Goal: Task Accomplishment & Management: Manage account settings

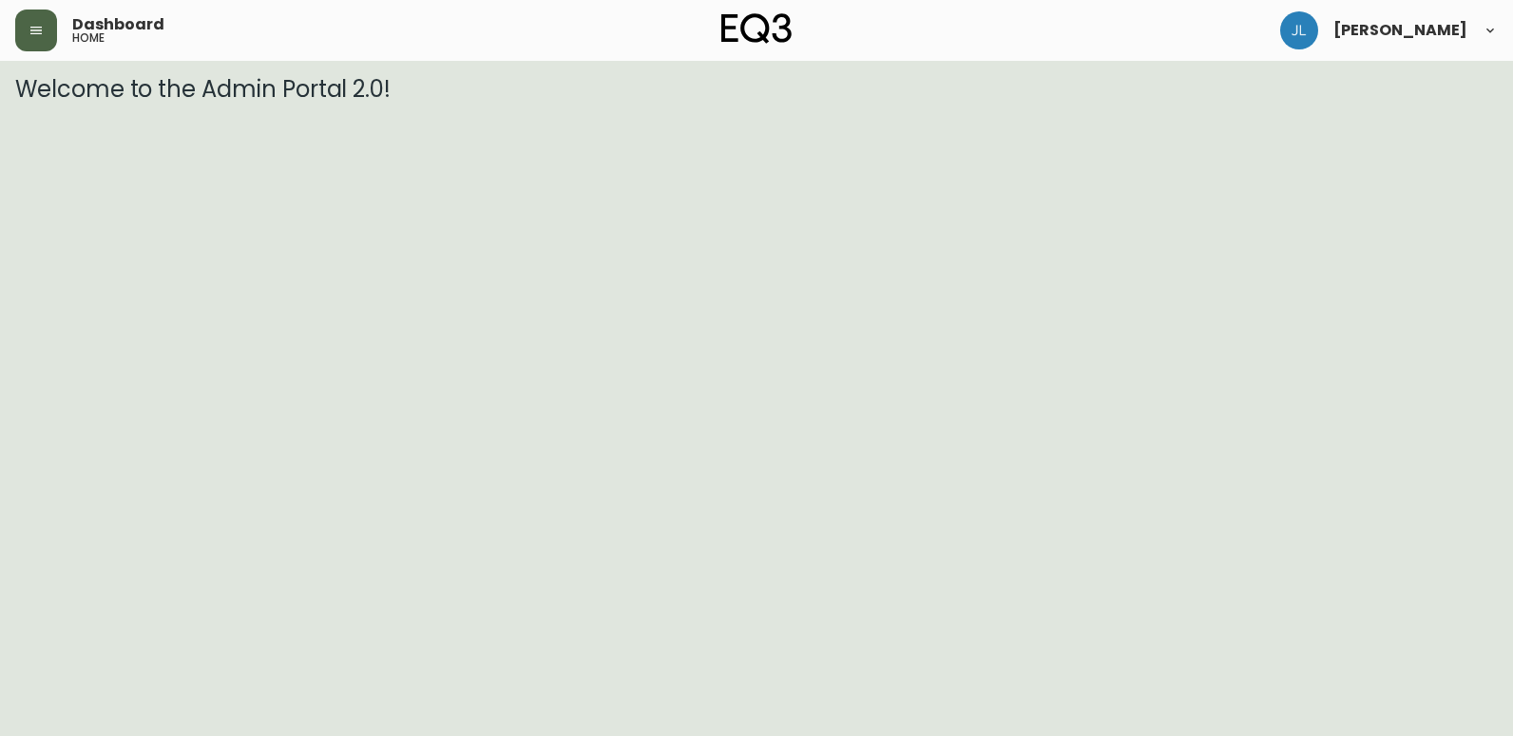
click at [15, 29] on button "button" at bounding box center [36, 31] width 42 height 42
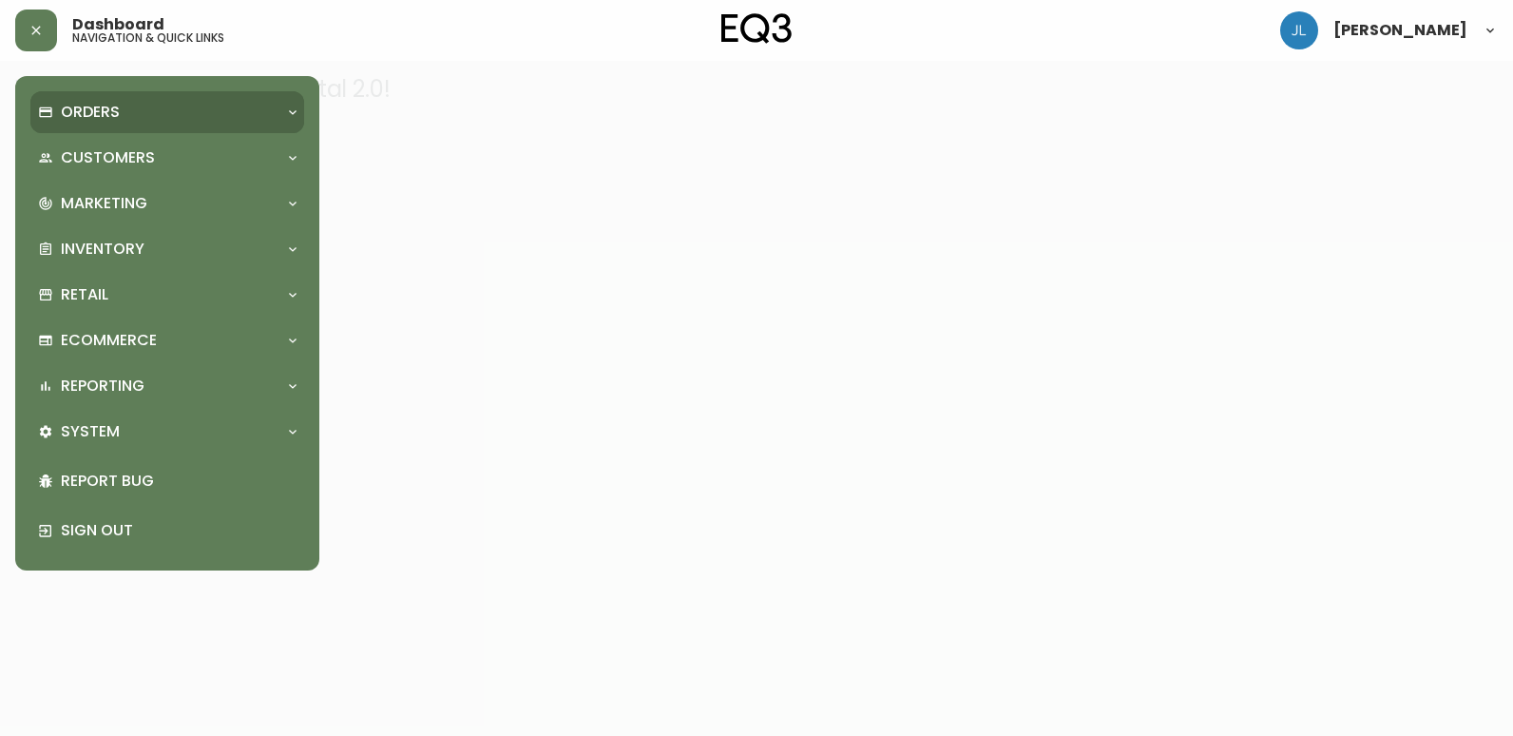
click at [124, 112] on div "Orders" at bounding box center [157, 112] width 239 height 21
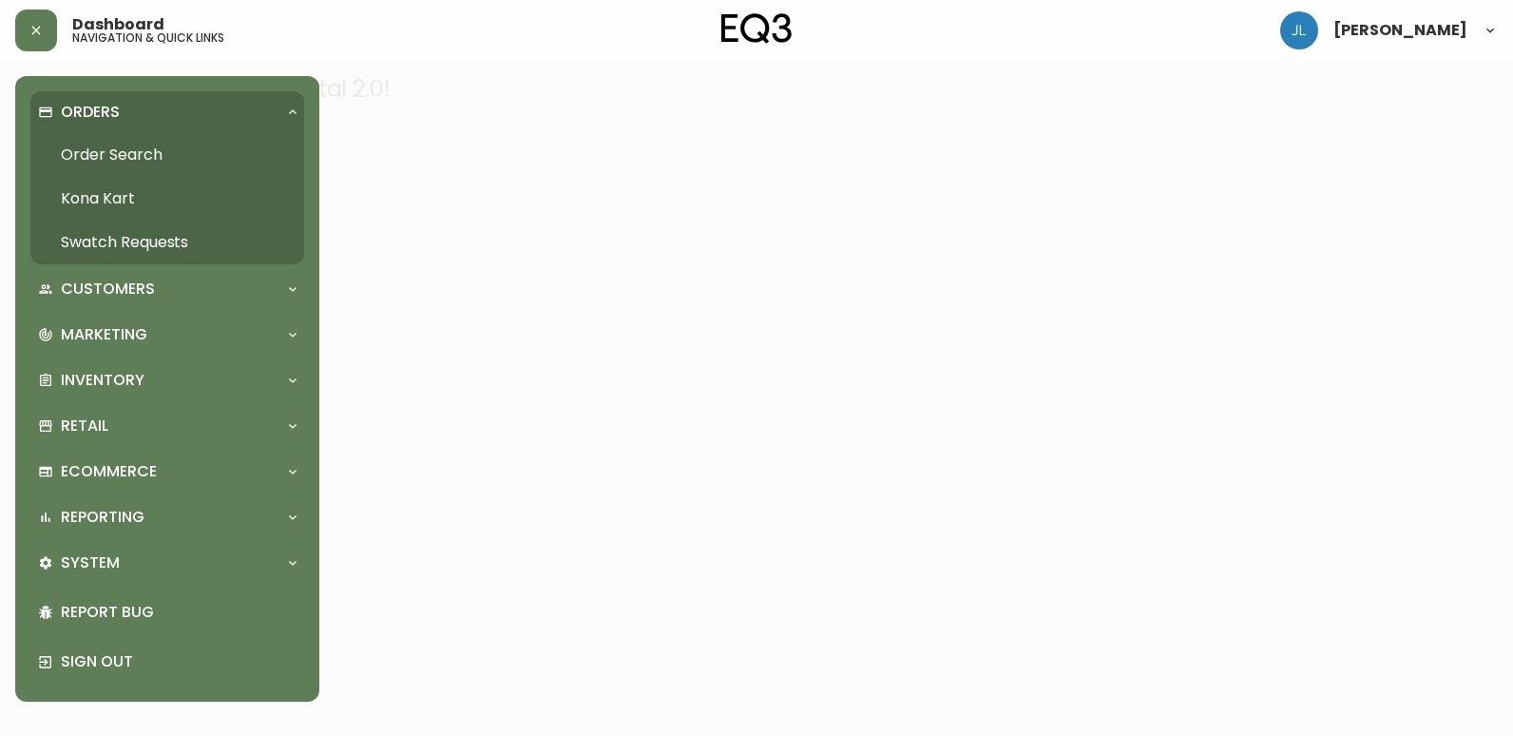
click at [130, 155] on link "Order Search" at bounding box center [167, 155] width 274 height 44
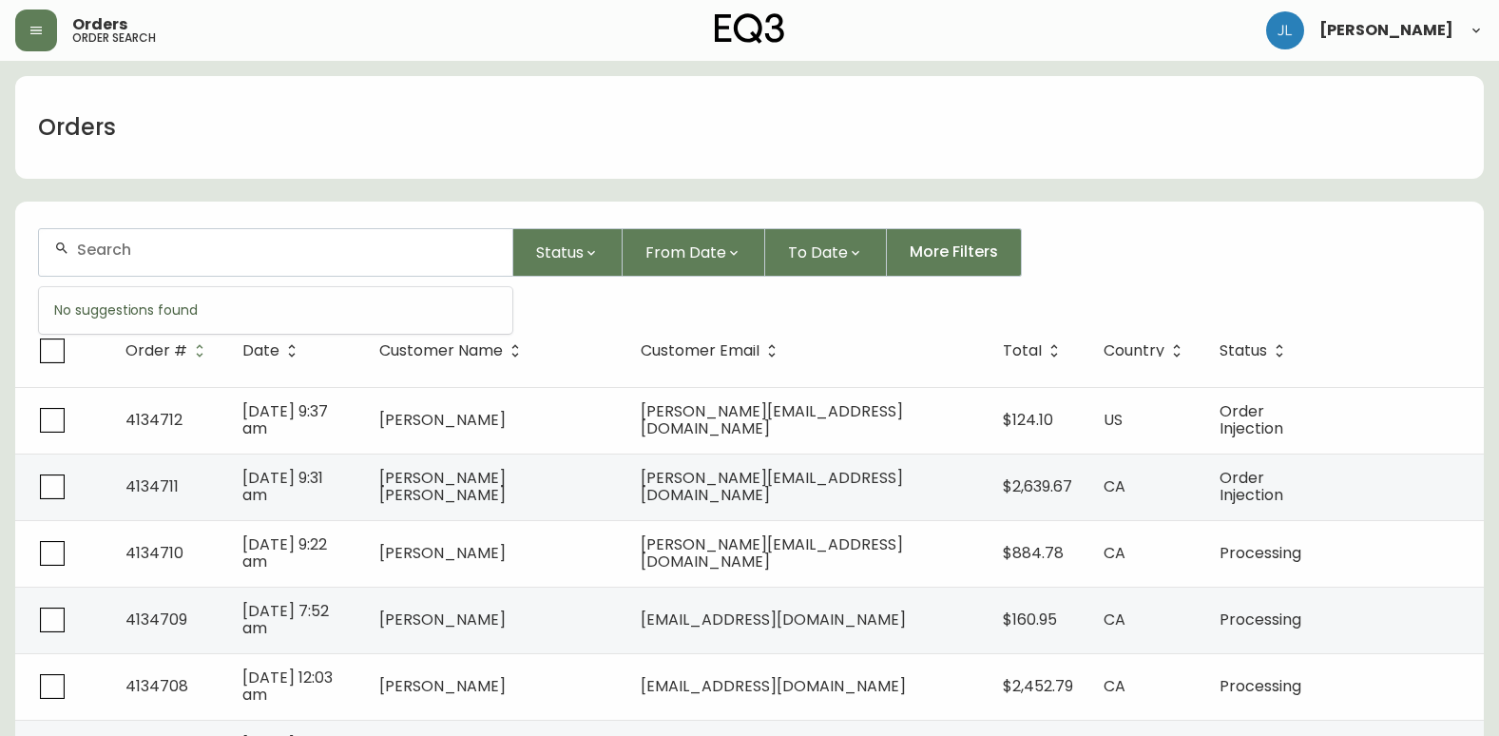
click at [311, 248] on input "text" at bounding box center [287, 249] width 420 height 18
paste input "4134052"
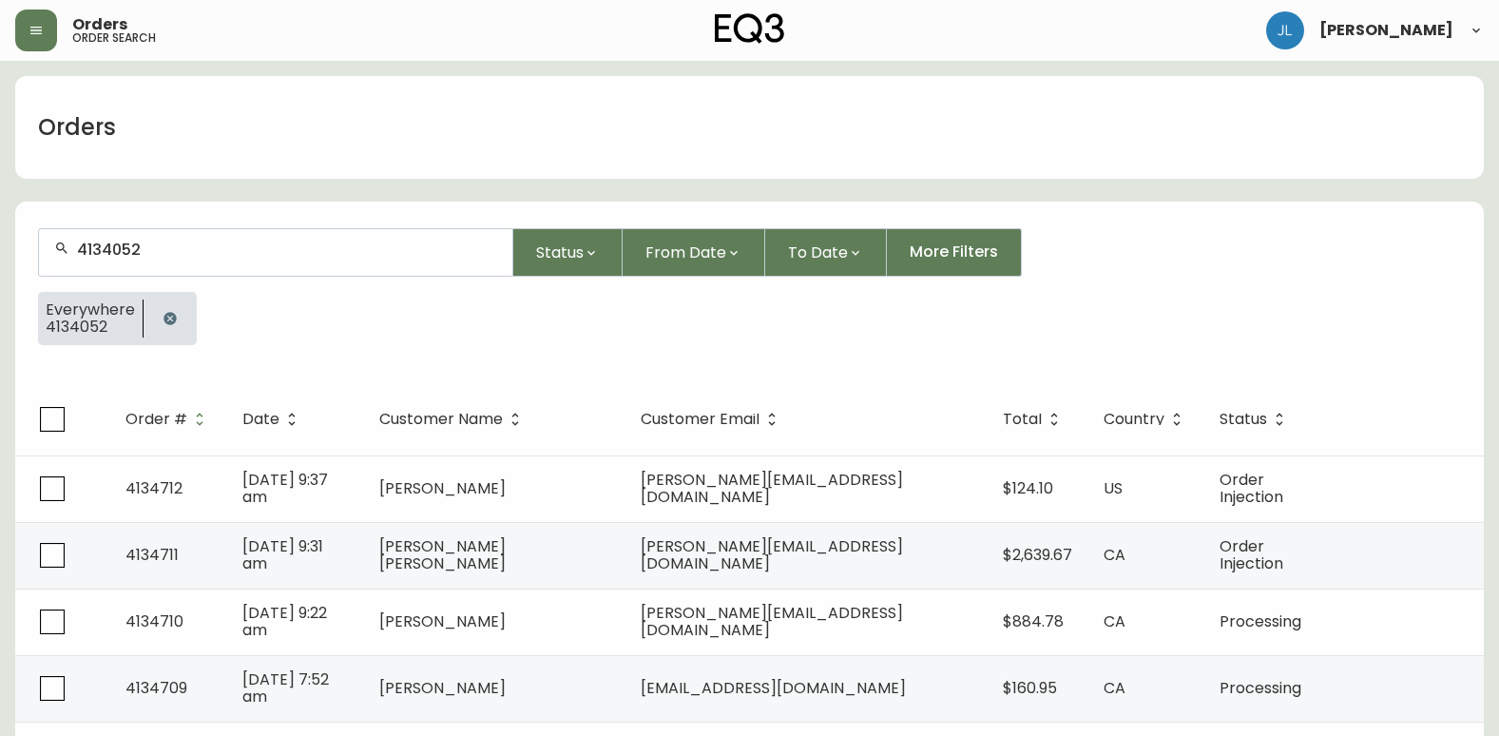
type input "4134052"
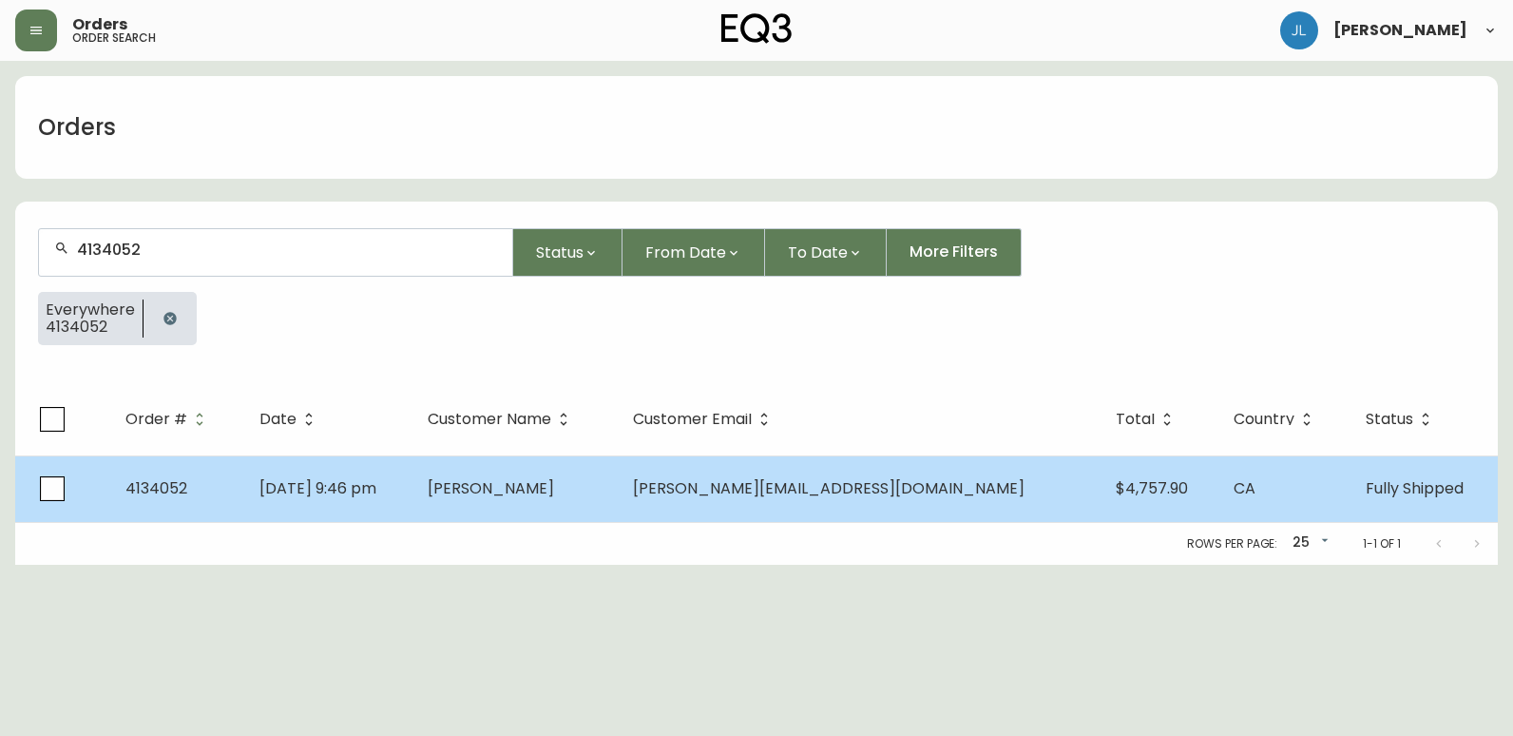
click at [412, 495] on td "[DATE] 9:46 pm" at bounding box center [328, 488] width 168 height 67
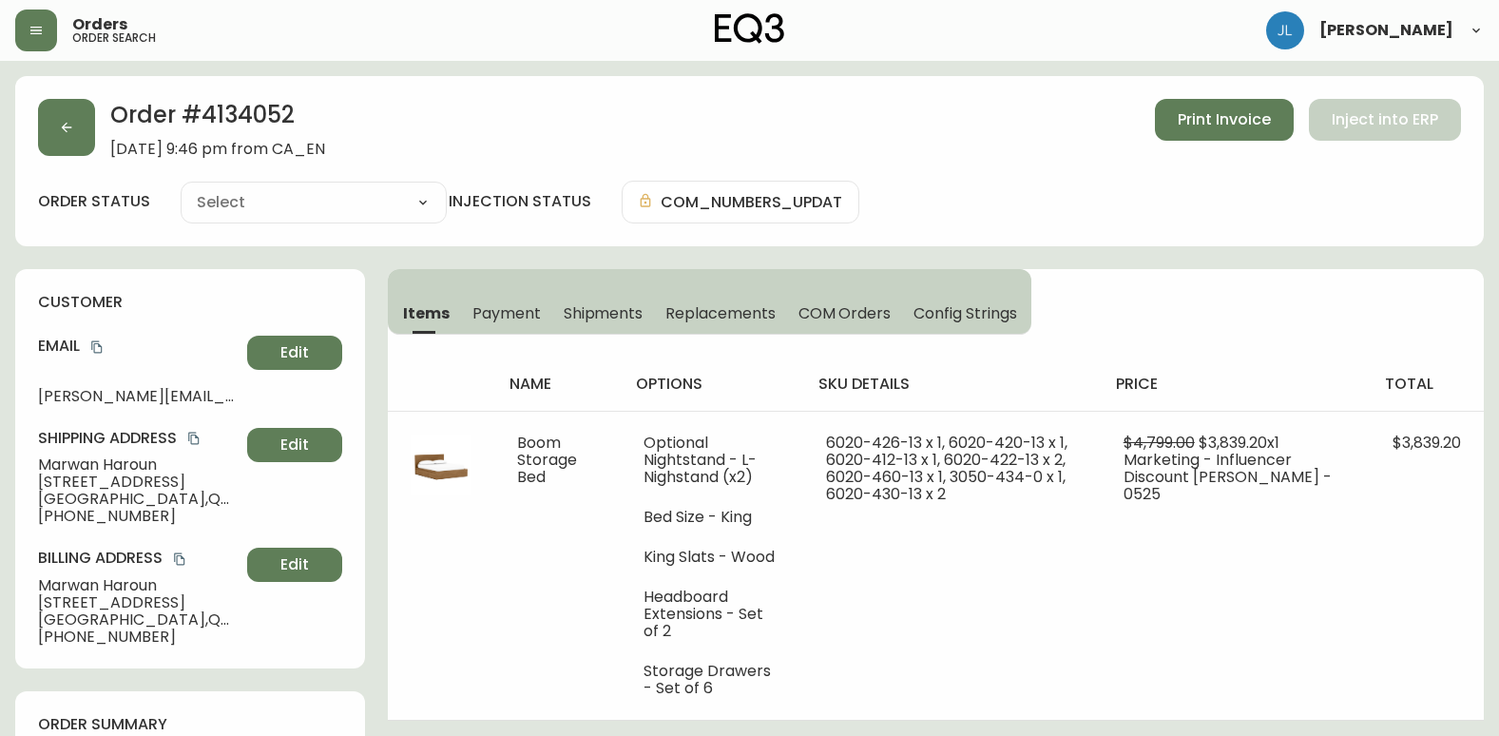
type input "Fully Shipped"
select select "FULLY_SHIPPED"
drag, startPoint x: 1160, startPoint y: 315, endPoint x: 1174, endPoint y: 315, distance: 13.3
click at [1172, 315] on div "Items Payment Shipments Replacements COM Orders Config Strings name options sku…" at bounding box center [936, 494] width 1096 height 451
click at [838, 87] on div "Order # 4134052 [DATE] 9:46 pm from CA_EN Print Invoice Inject into ERP order s…" at bounding box center [749, 161] width 1468 height 170
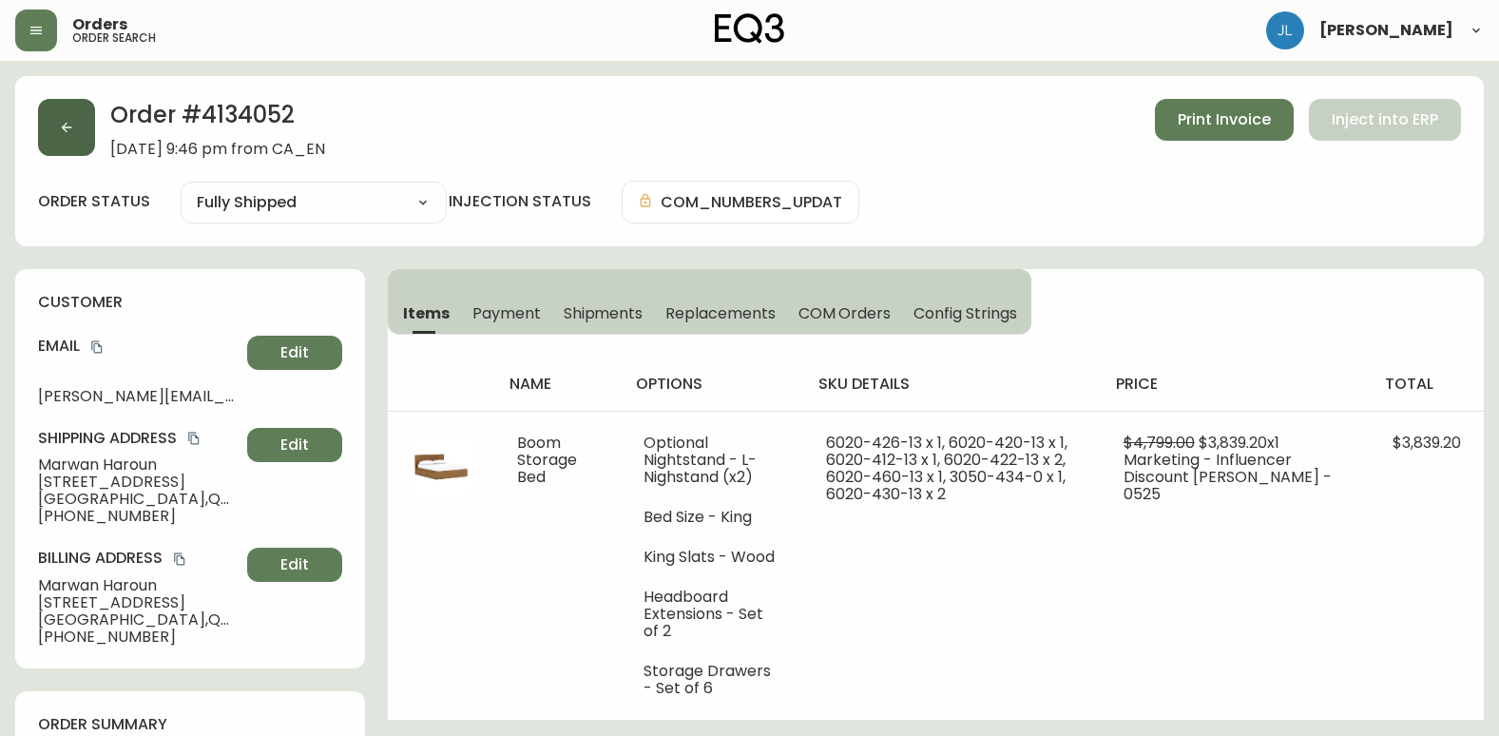
click at [90, 131] on button "button" at bounding box center [66, 127] width 57 height 57
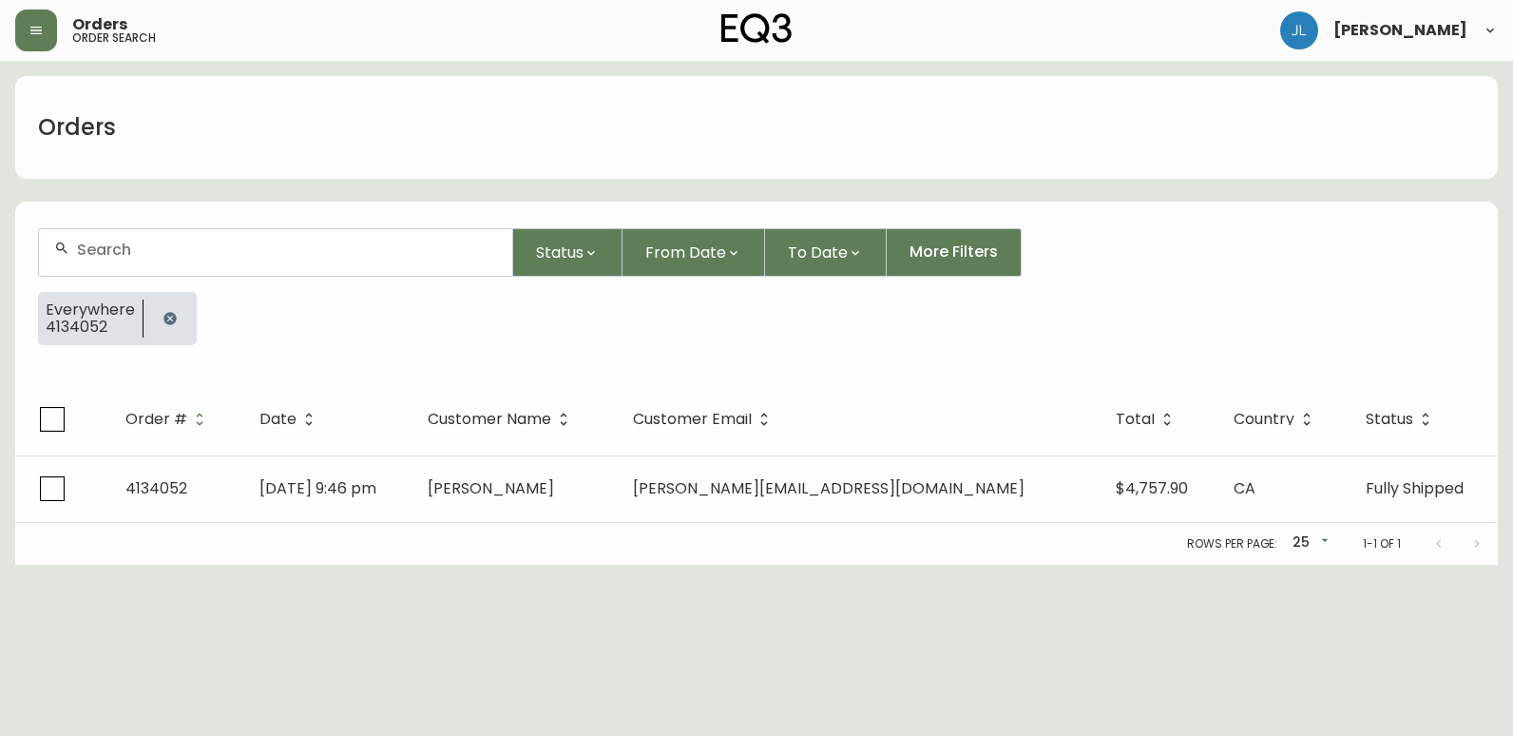
click at [155, 318] on button "button" at bounding box center [170, 318] width 38 height 38
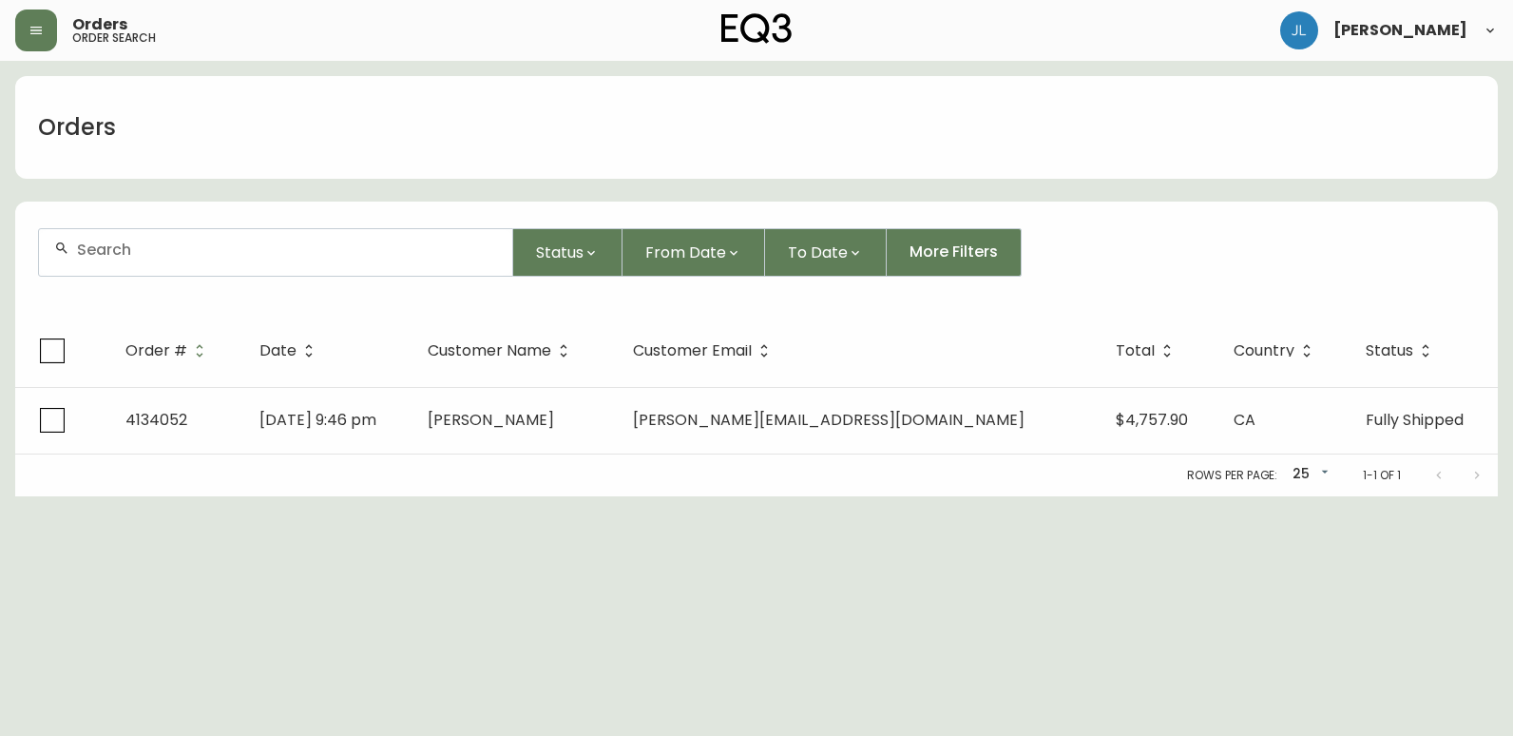
click at [191, 264] on div at bounding box center [275, 252] width 473 height 47
paste input "4133423"
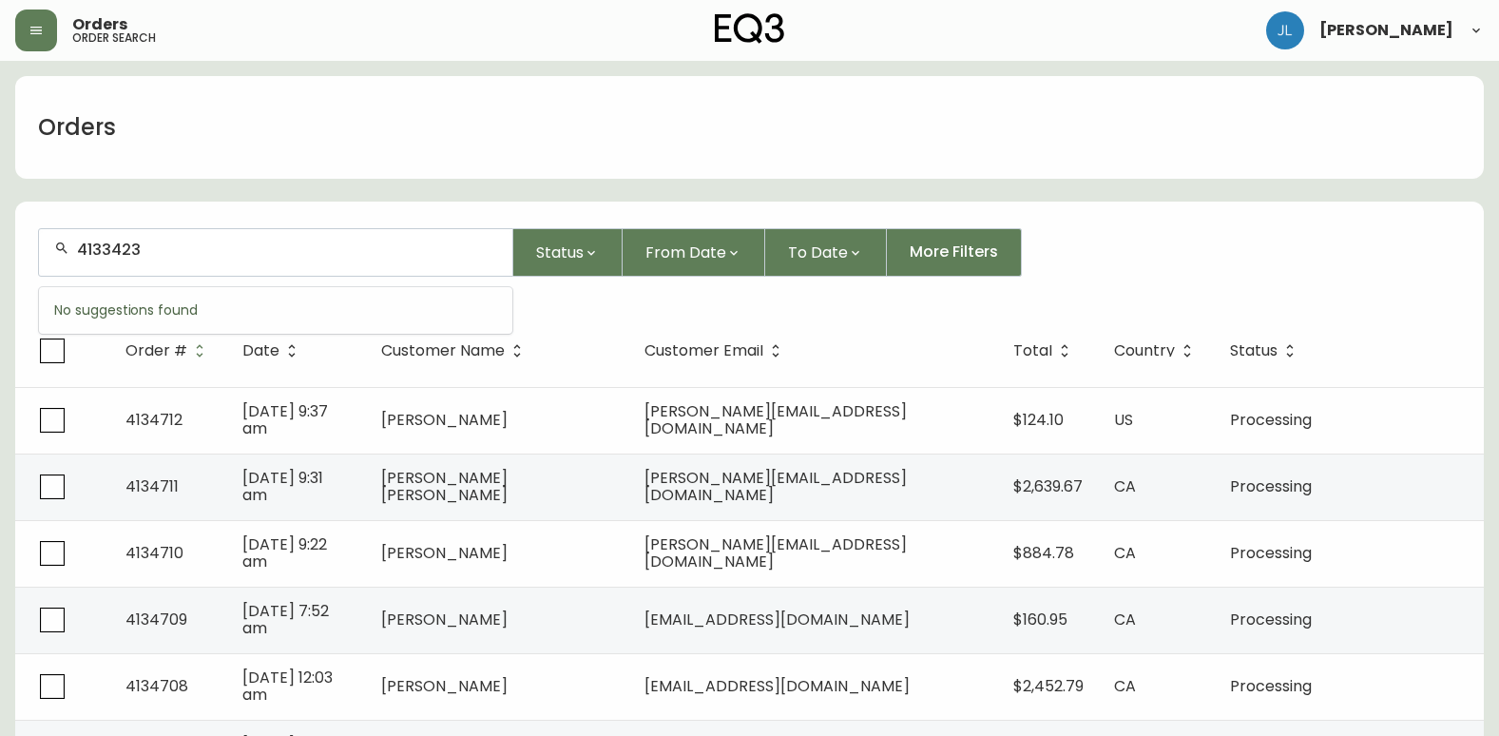
type input "4133423"
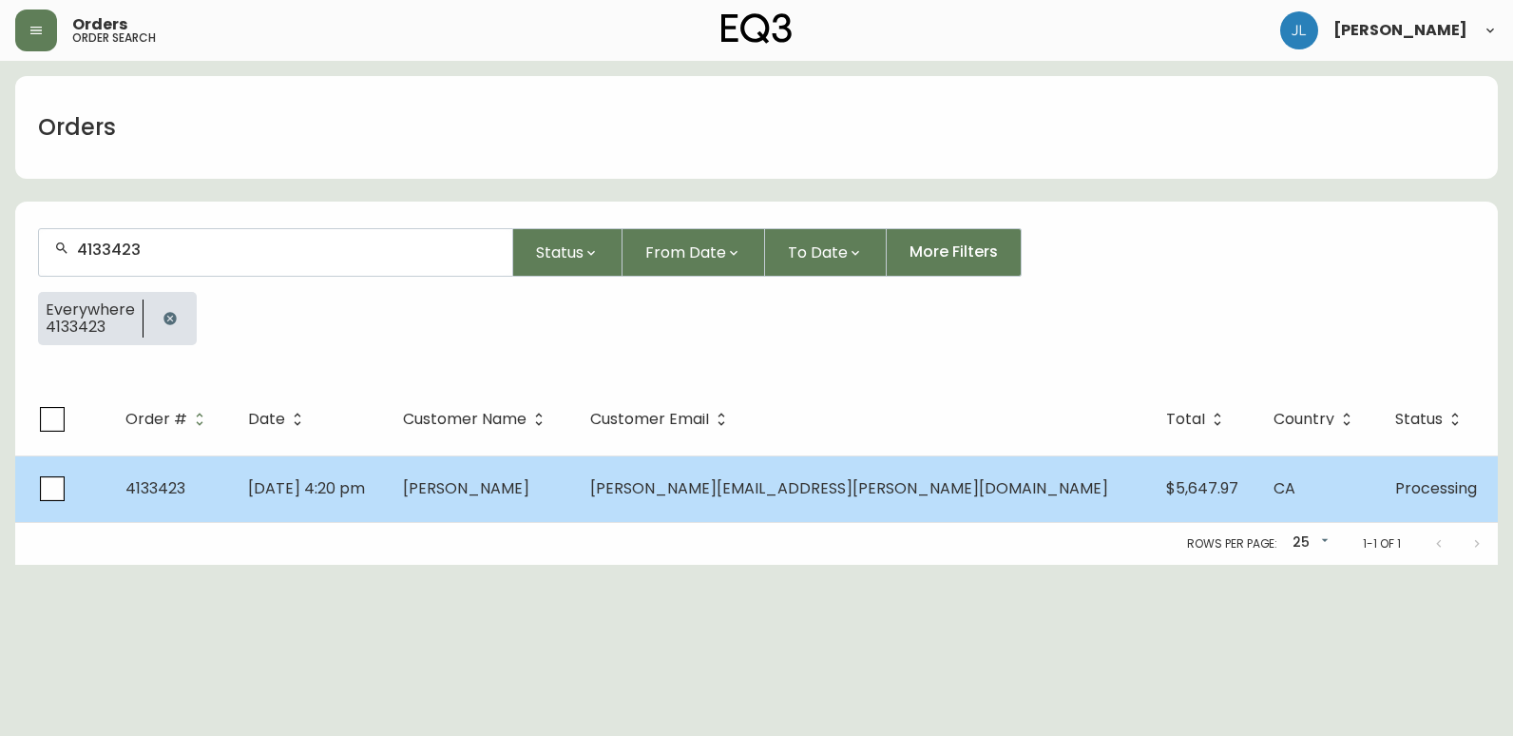
click at [575, 503] on td "[PERSON_NAME]" at bounding box center [481, 488] width 187 height 67
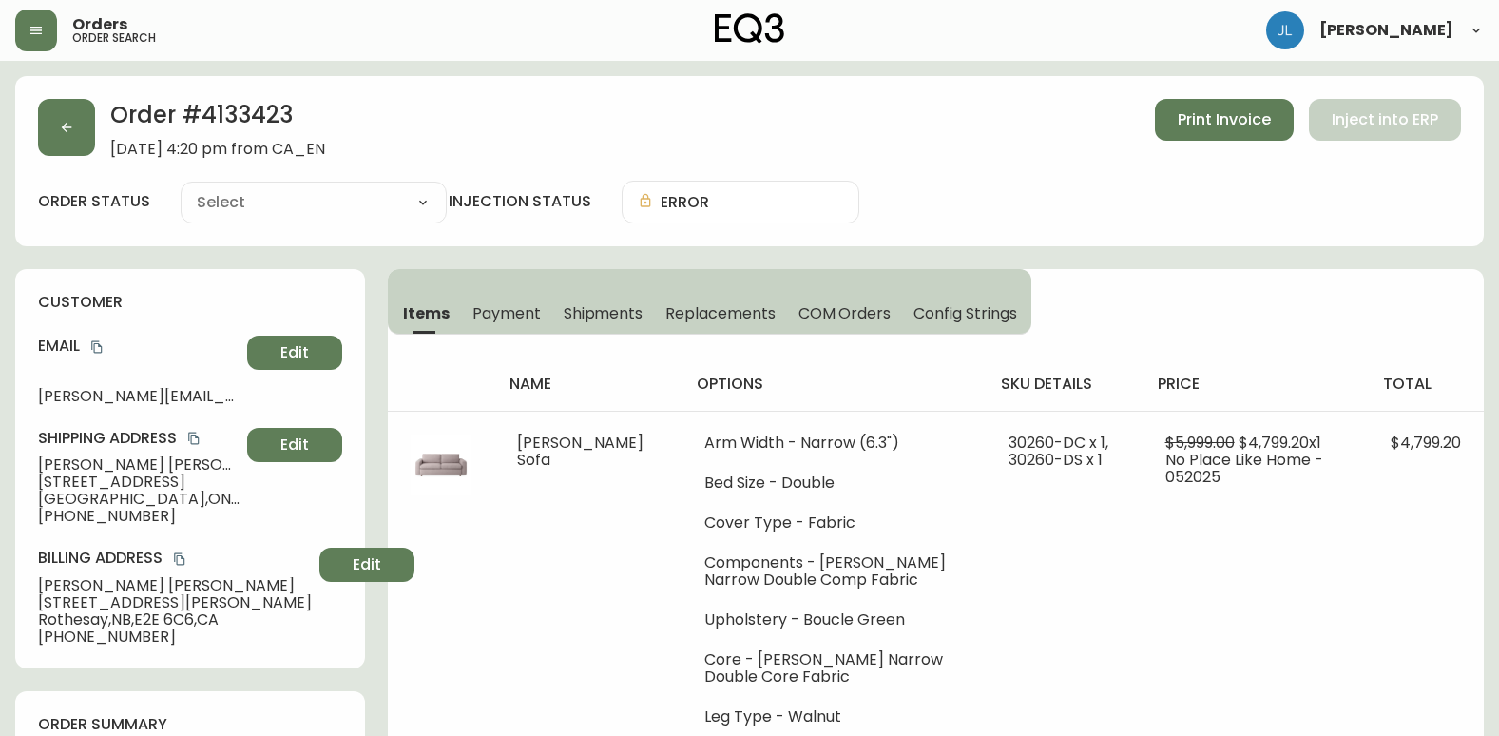
type input "Processing"
select select "PROCESSING"
click at [1024, 208] on div "order status Processing Cancelled Fully Shipped Processing Partially Shipped in…" at bounding box center [749, 202] width 1423 height 43
click at [75, 130] on button "button" at bounding box center [66, 127] width 57 height 57
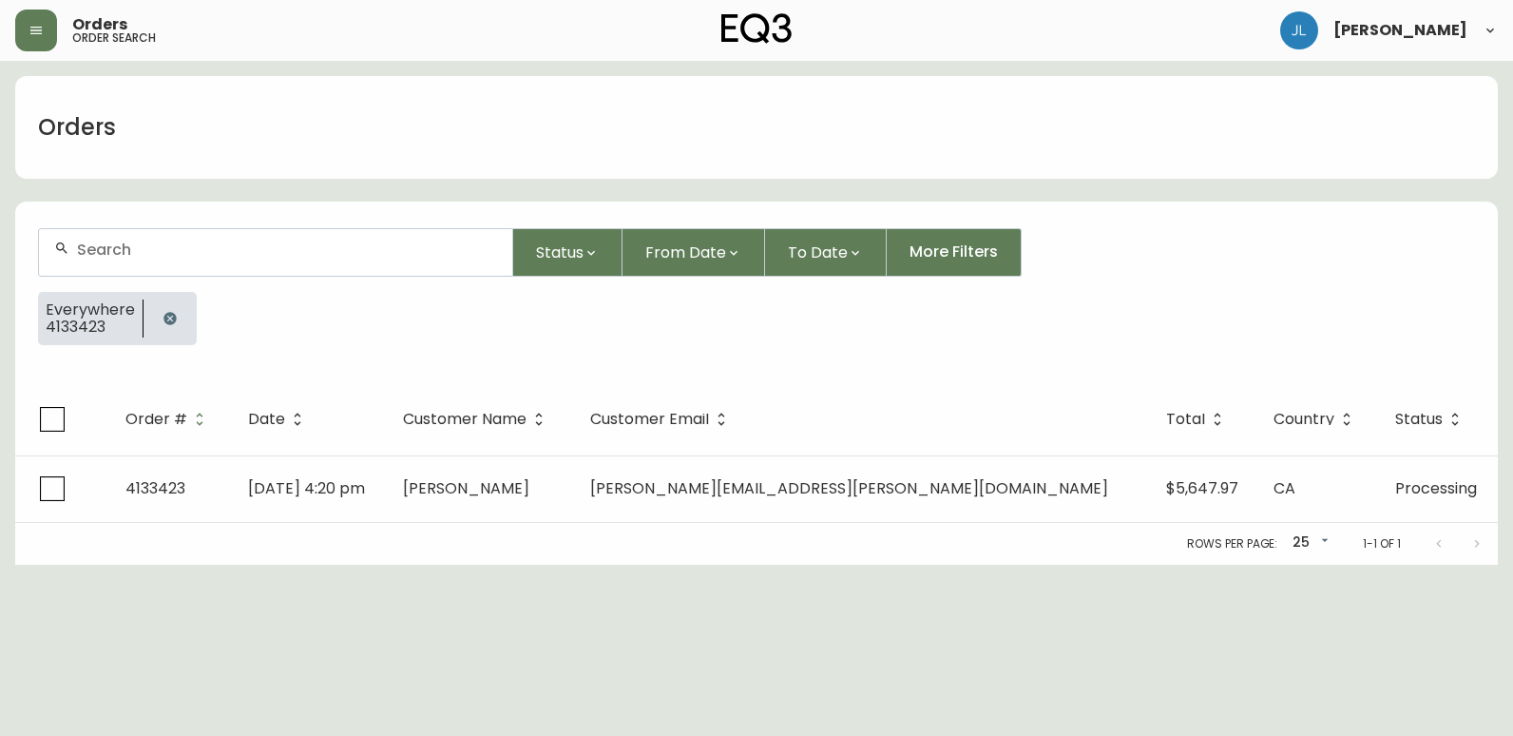
click at [157, 322] on button "button" at bounding box center [170, 318] width 38 height 38
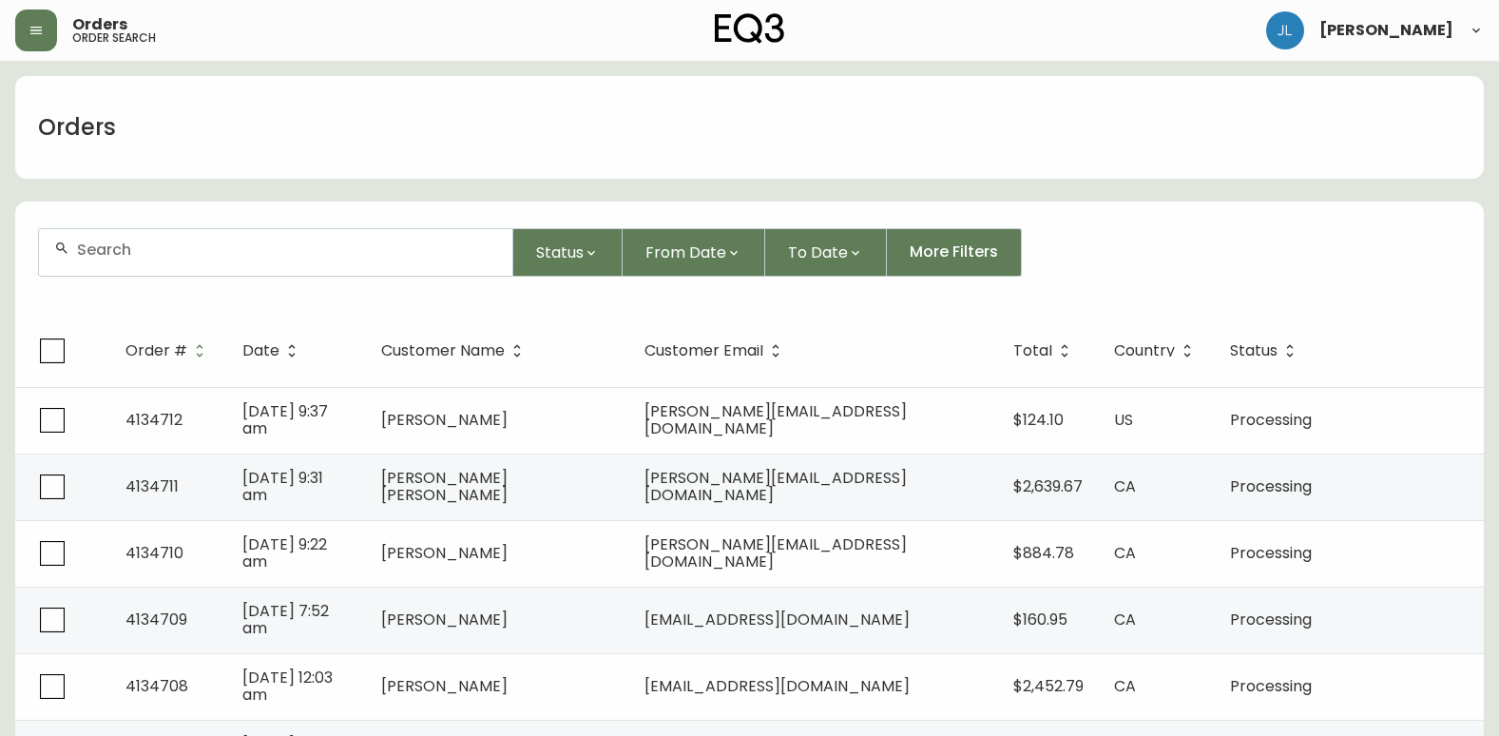
click at [169, 262] on div at bounding box center [275, 252] width 473 height 47
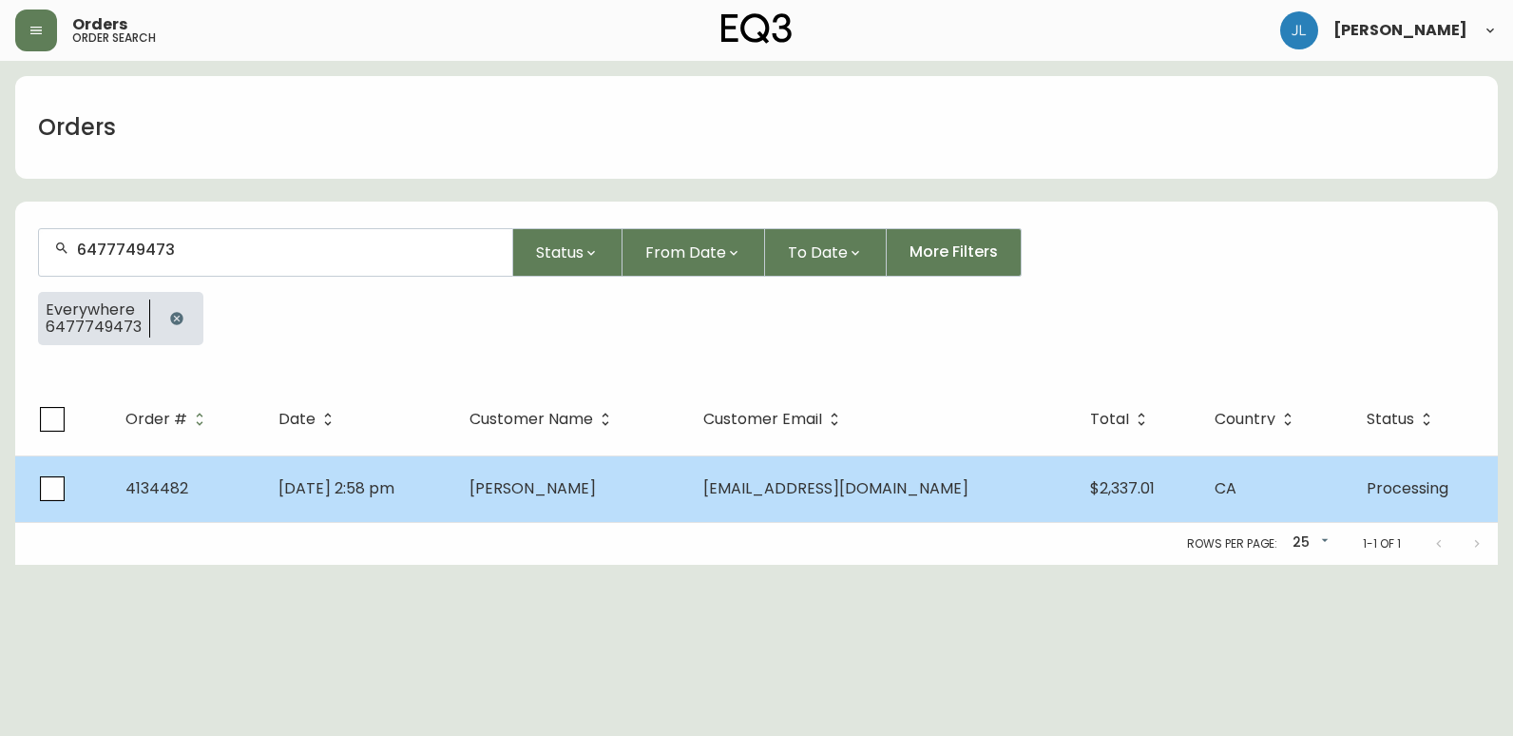
type input "6477749473"
click at [454, 498] on td "[DATE] 2:58 pm" at bounding box center [358, 488] width 191 height 67
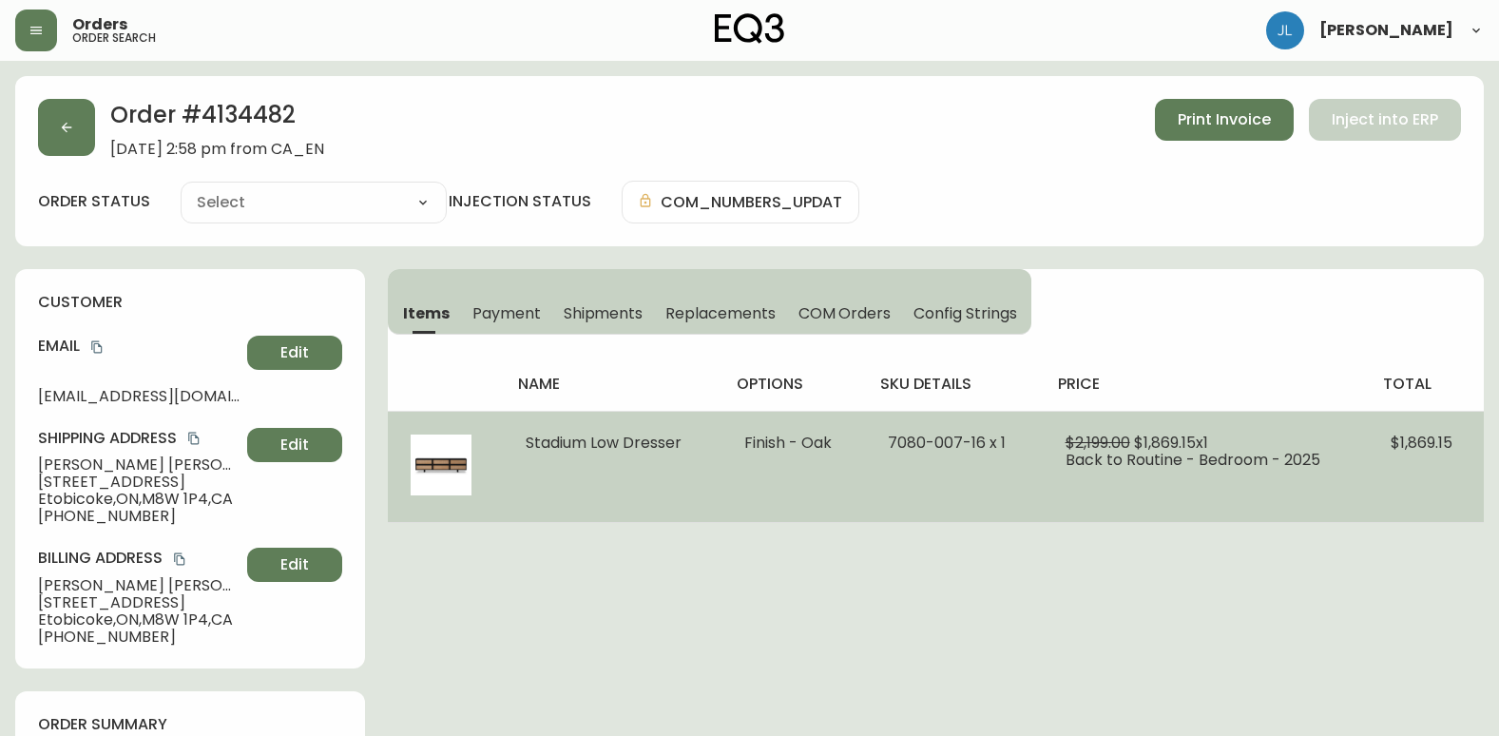
type input "Processing"
select select "PROCESSING"
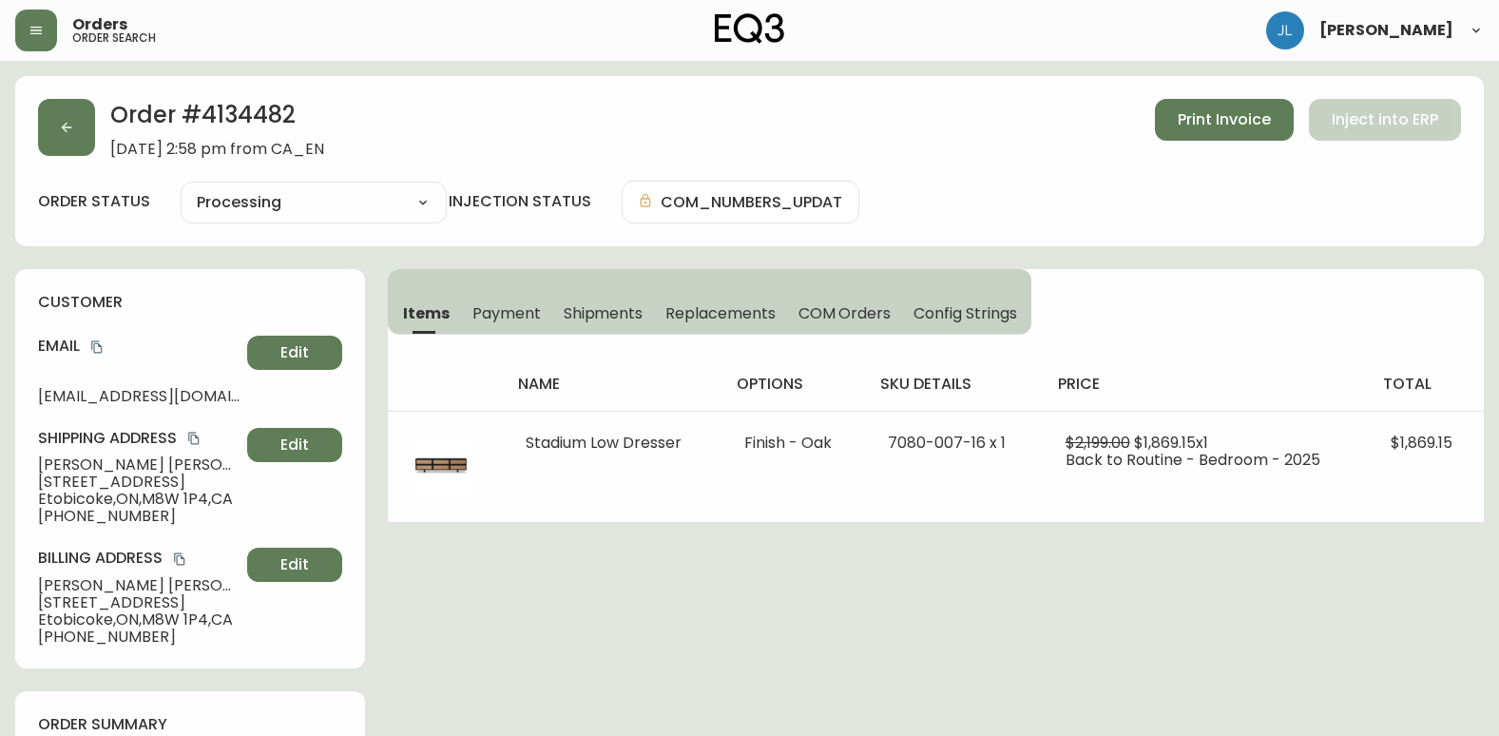
click at [626, 318] on span "Shipments" at bounding box center [604, 313] width 80 height 20
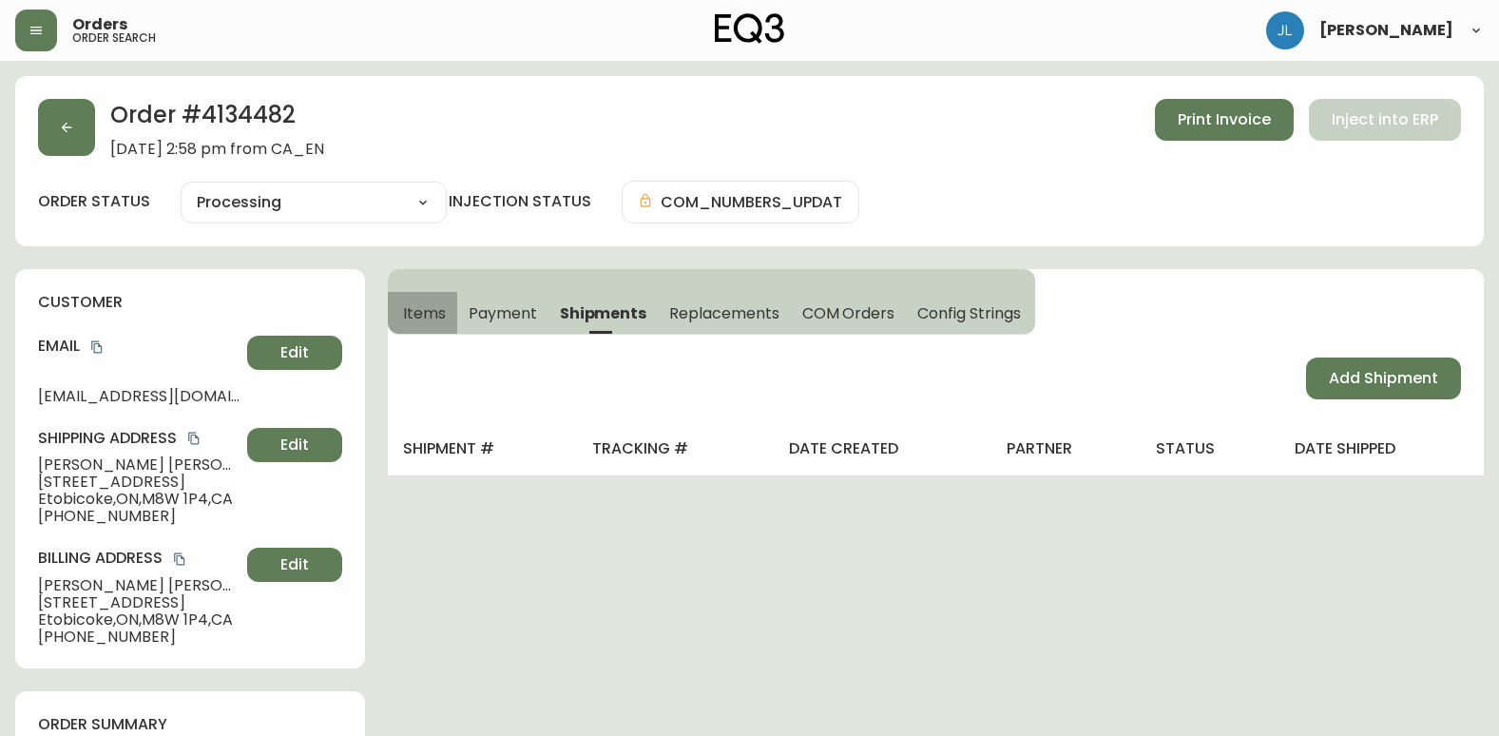
click at [418, 308] on span "Items" at bounding box center [424, 313] width 43 height 20
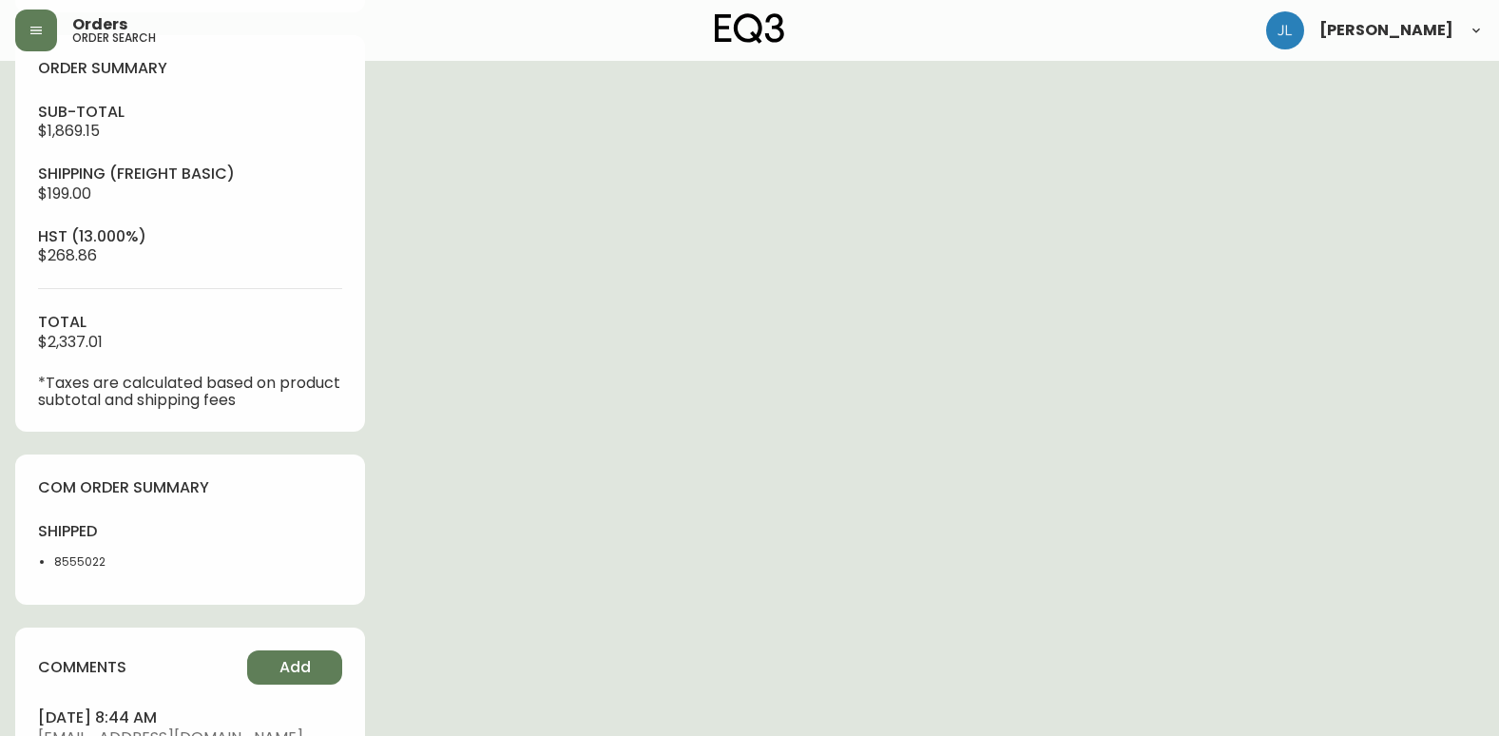
scroll to position [665, 0]
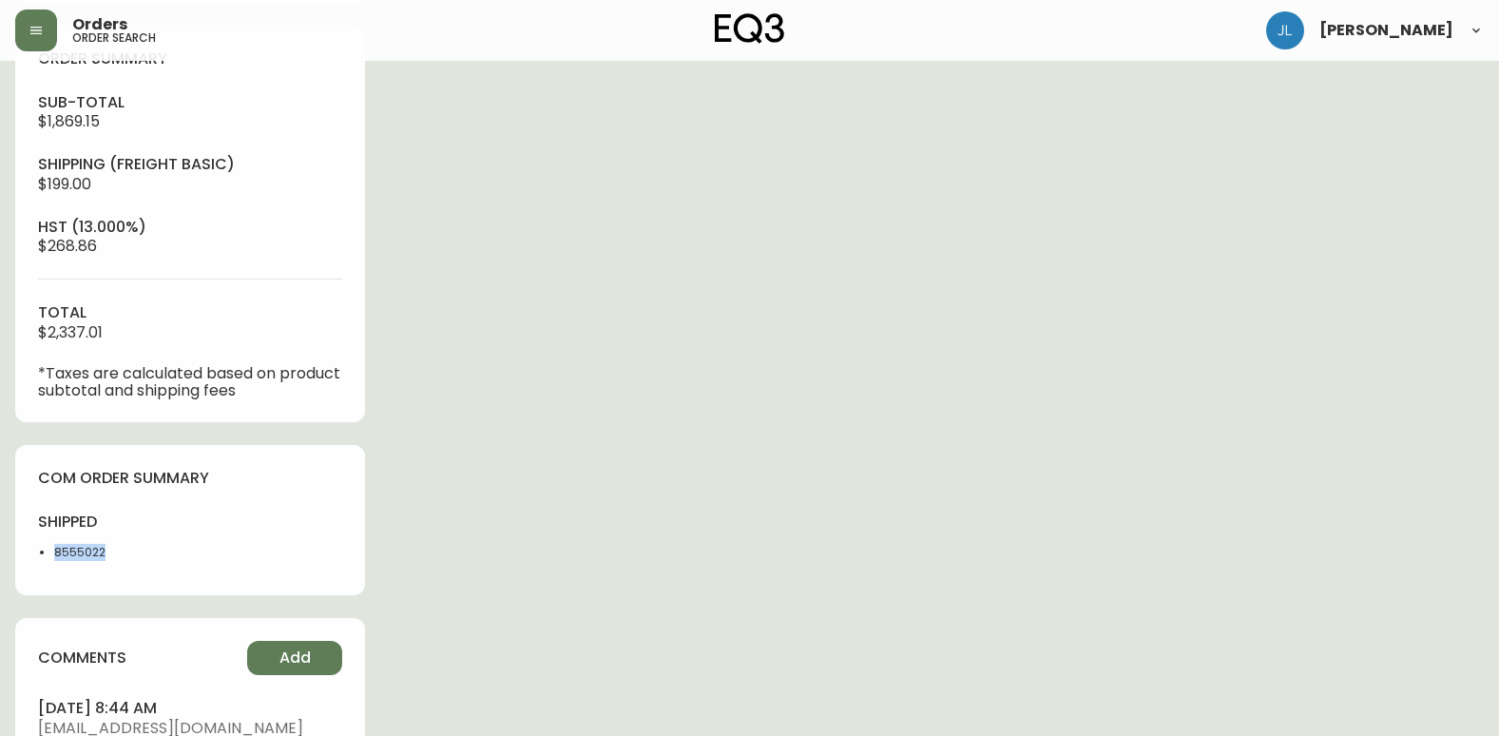
drag, startPoint x: 39, startPoint y: 552, endPoint x: 0, endPoint y: 564, distance: 40.6
click at [0, 554] on html "Orders order search [PERSON_NAME] Order # 4134482 [DATE] 2:58 pm from CA_EN Pri…" at bounding box center [749, 188] width 1499 height 1706
copy li "8555022"
click at [833, 81] on div "Order # 4134482 [DATE] 2:58 pm from CA_EN Print Invoice Inject into ERP order s…" at bounding box center [749, 226] width 1468 height 1630
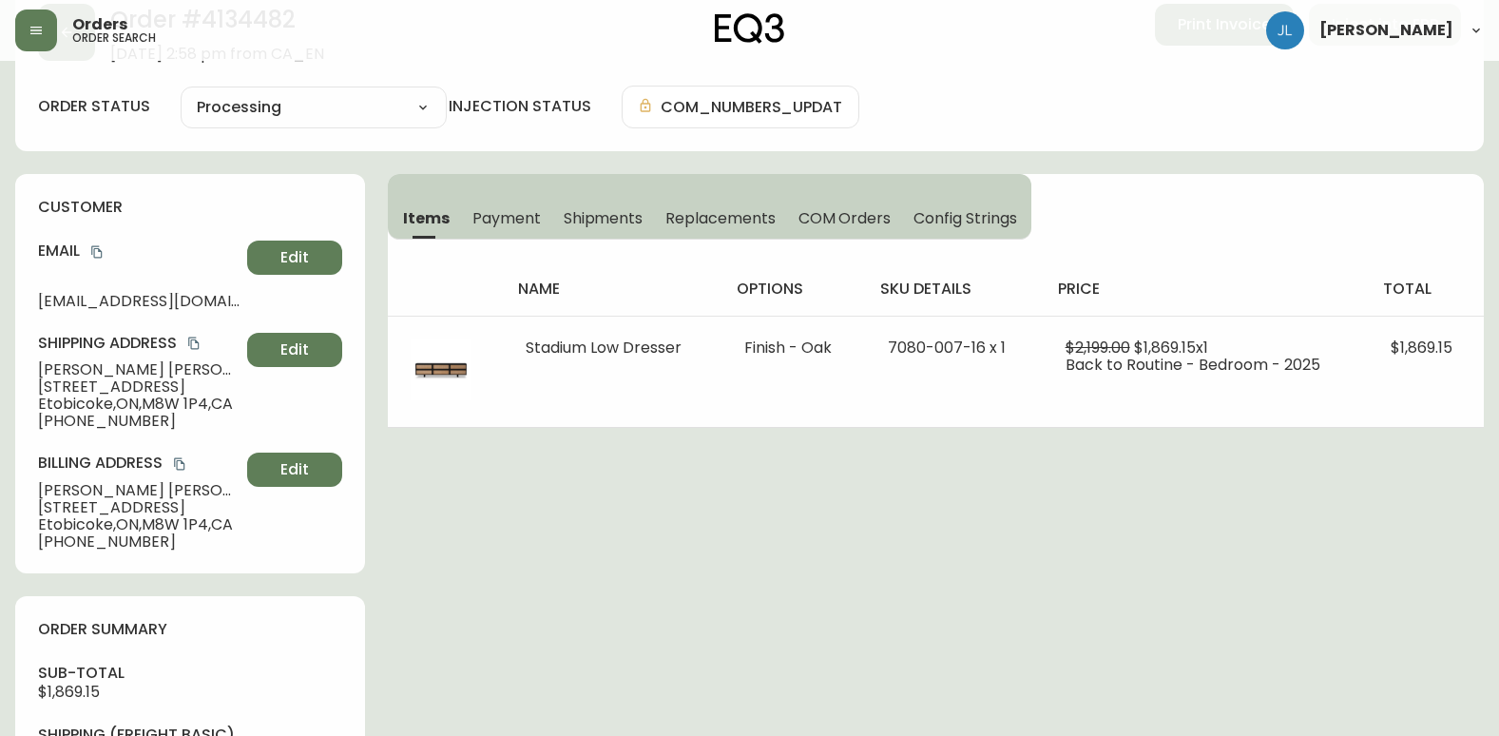
scroll to position [0, 0]
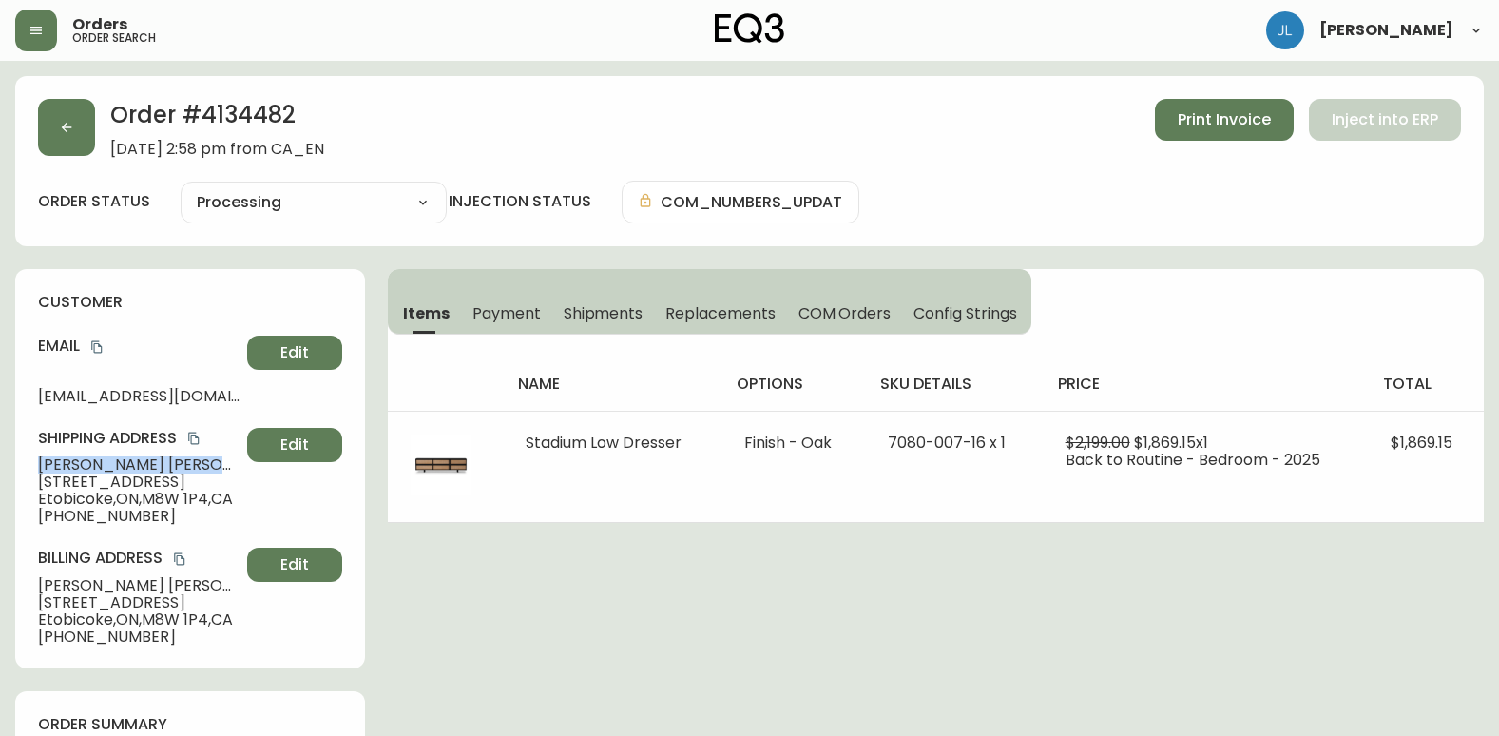
drag, startPoint x: 169, startPoint y: 458, endPoint x: 28, endPoint y: 459, distance: 141.6
click at [28, 459] on div "customer Email [EMAIL_ADDRESS][DOMAIN_NAME] Edit Shipping Address [GEOGRAPHIC_D…" at bounding box center [190, 468] width 350 height 399
copy span "[PERSON_NAME]"
drag, startPoint x: 755, startPoint y: 579, endPoint x: 767, endPoint y: 587, distance: 15.0
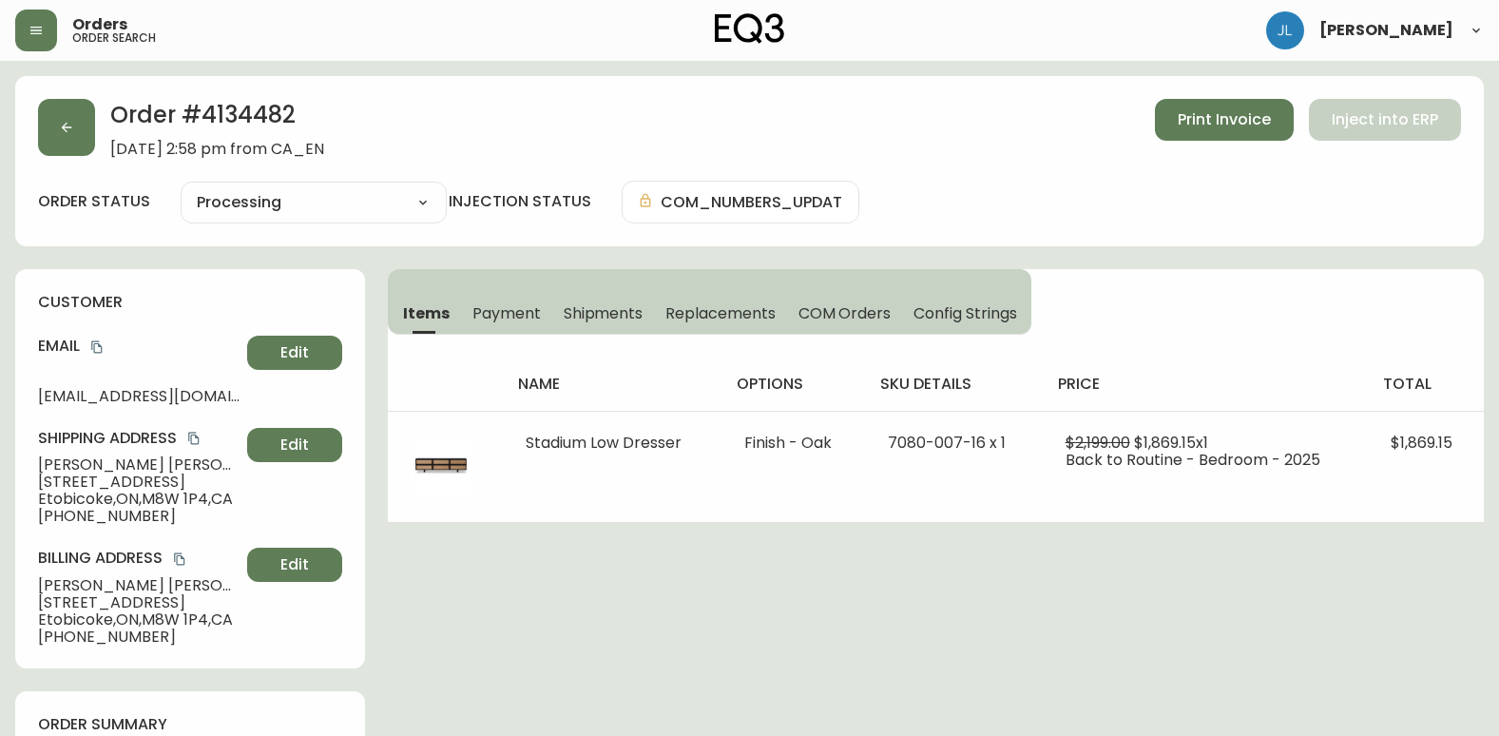
click at [1003, 135] on div "Order # 4134482 [DATE] 2:58 pm from CA_EN Print Invoice Inject into ERP" at bounding box center [749, 128] width 1423 height 59
drag, startPoint x: 1291, startPoint y: 601, endPoint x: 1308, endPoint y: 592, distance: 18.3
